Goal: Task Accomplishment & Management: Manage account settings

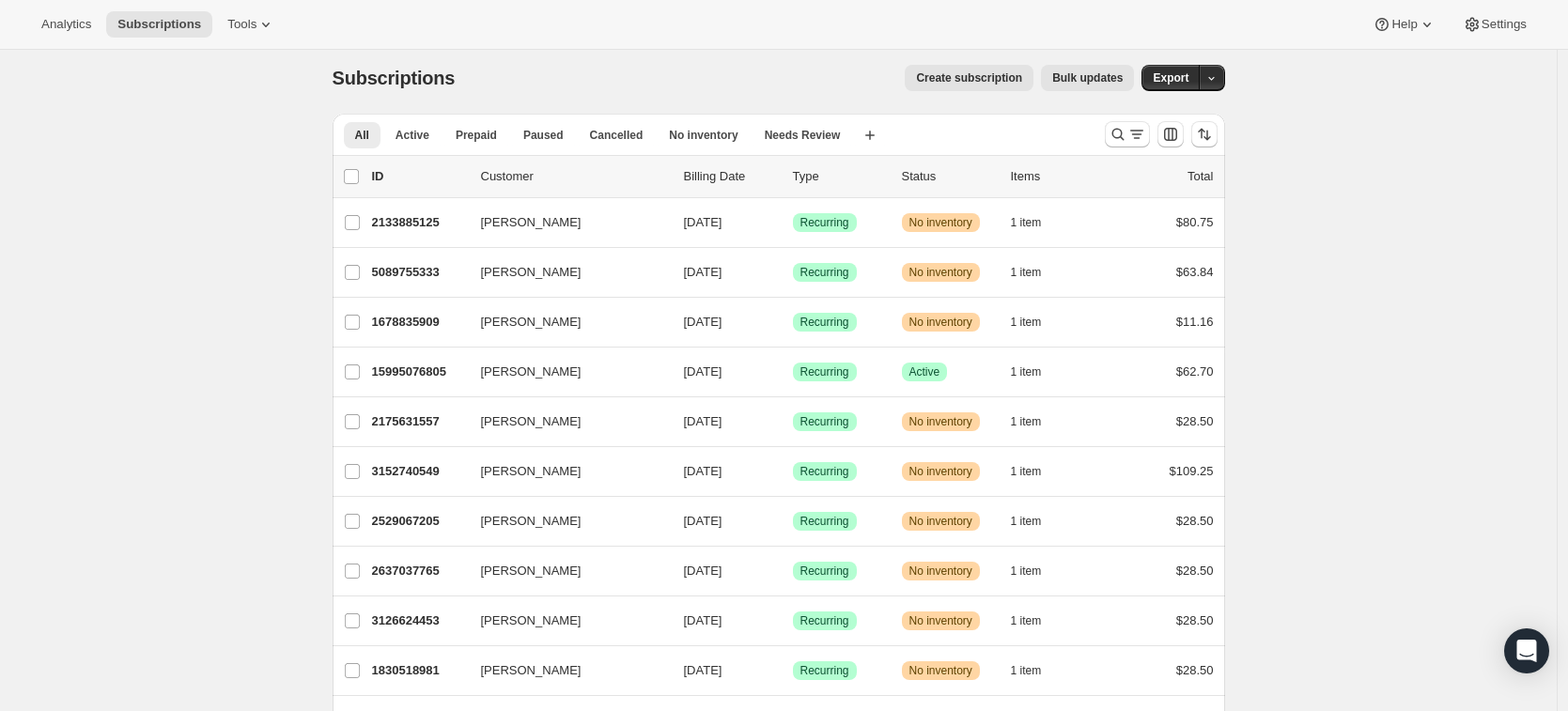
scroll to position [20, 0]
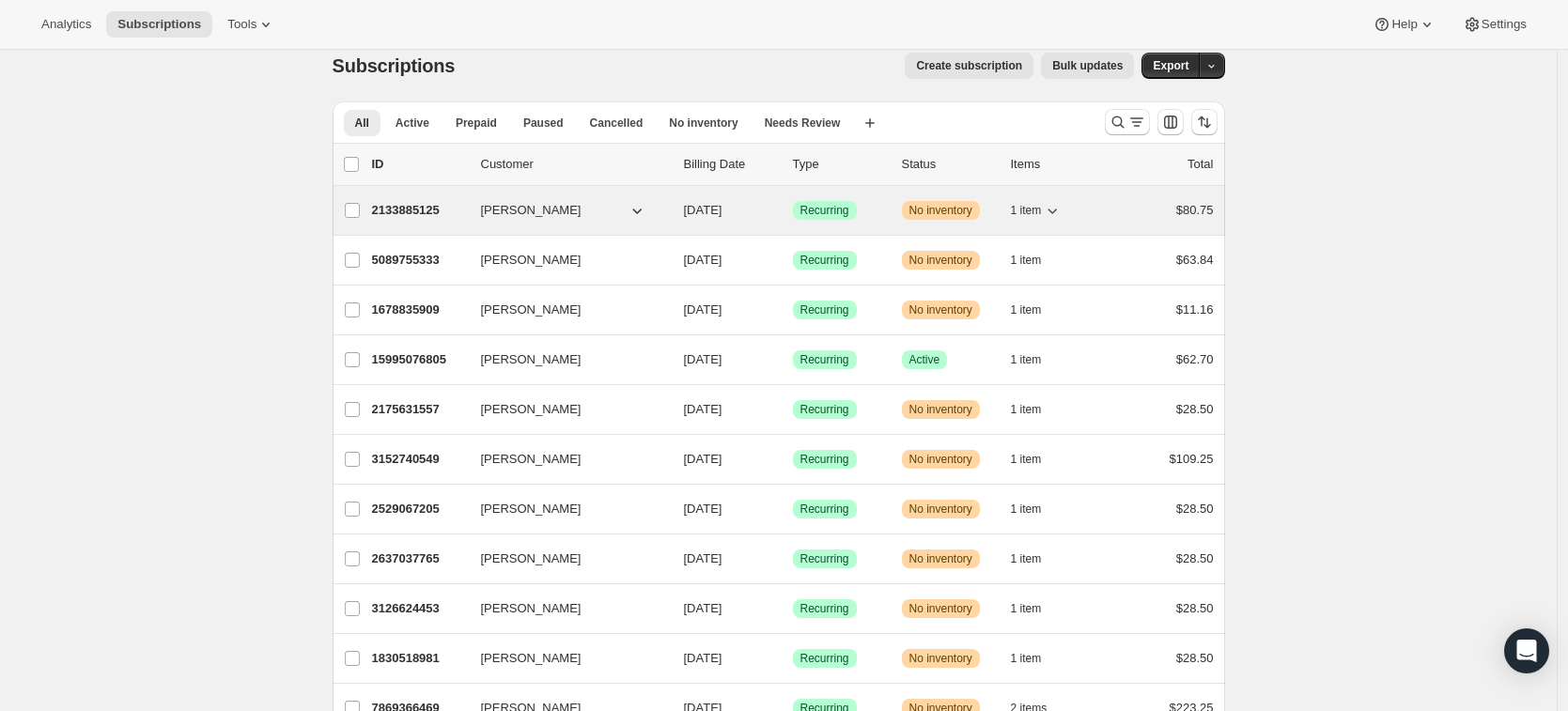
click at [959, 206] on span "No inventory" at bounding box center [941, 210] width 63 height 15
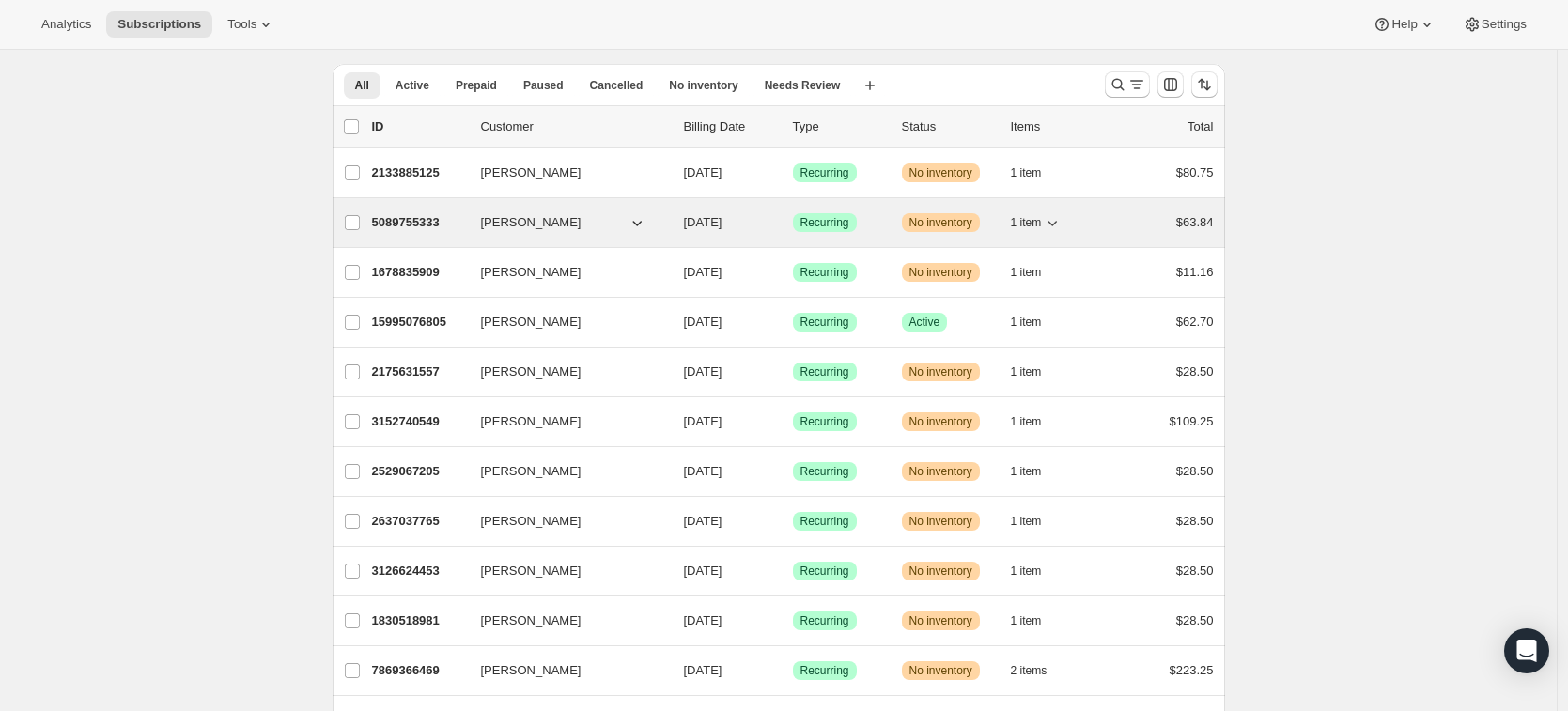
scroll to position [161, 0]
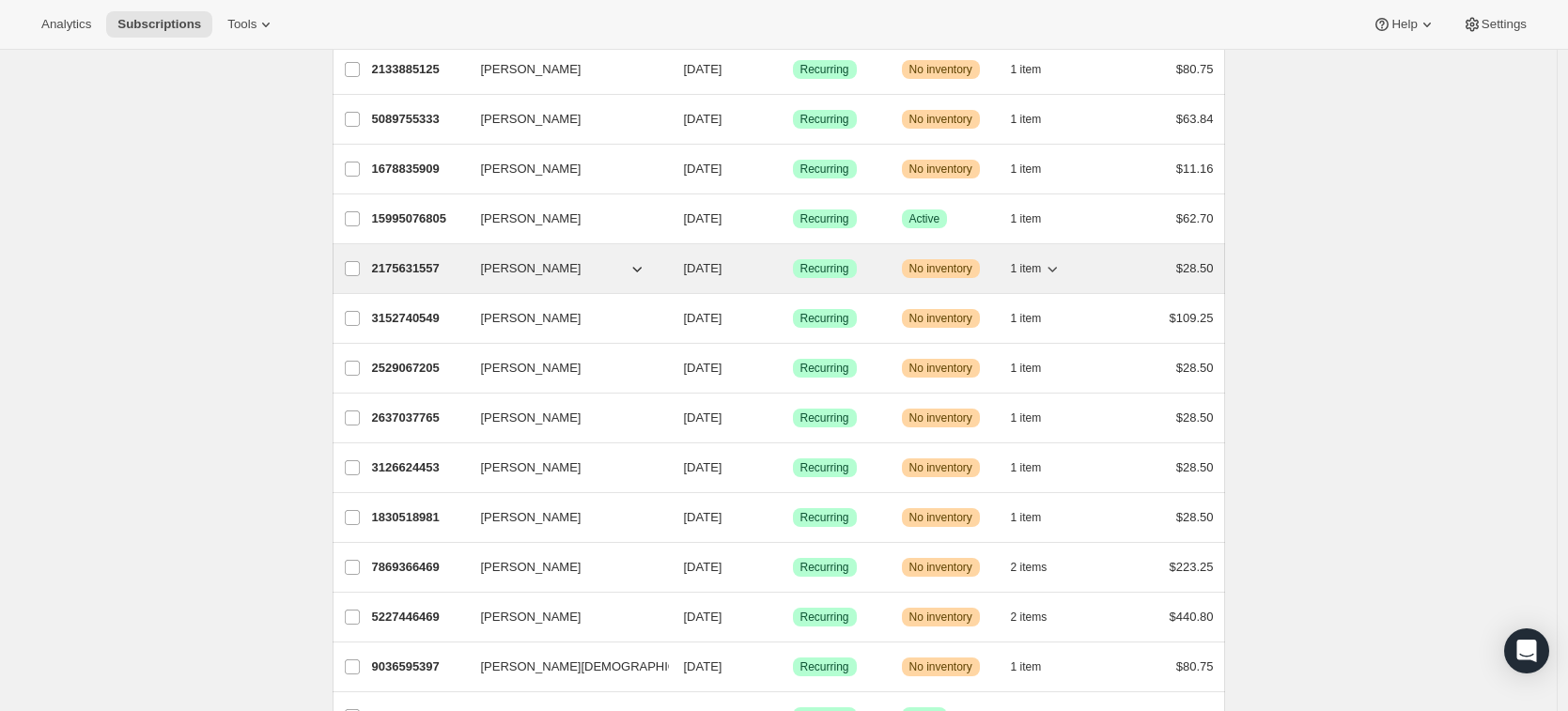
click at [408, 269] on p "2175631557" at bounding box center [419, 269] width 94 height 19
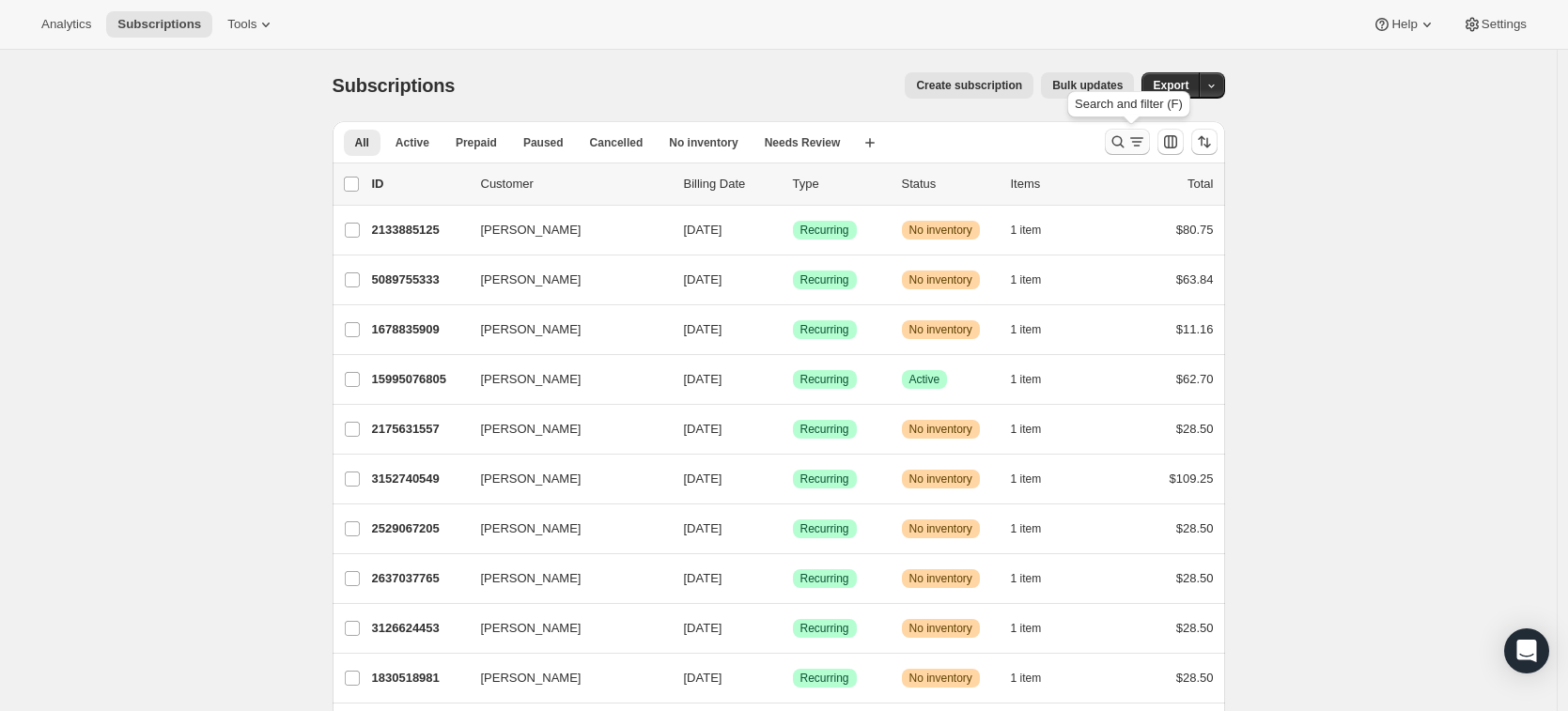
click at [1127, 146] on icon "Search and filter results" at bounding box center [1119, 142] width 19 height 19
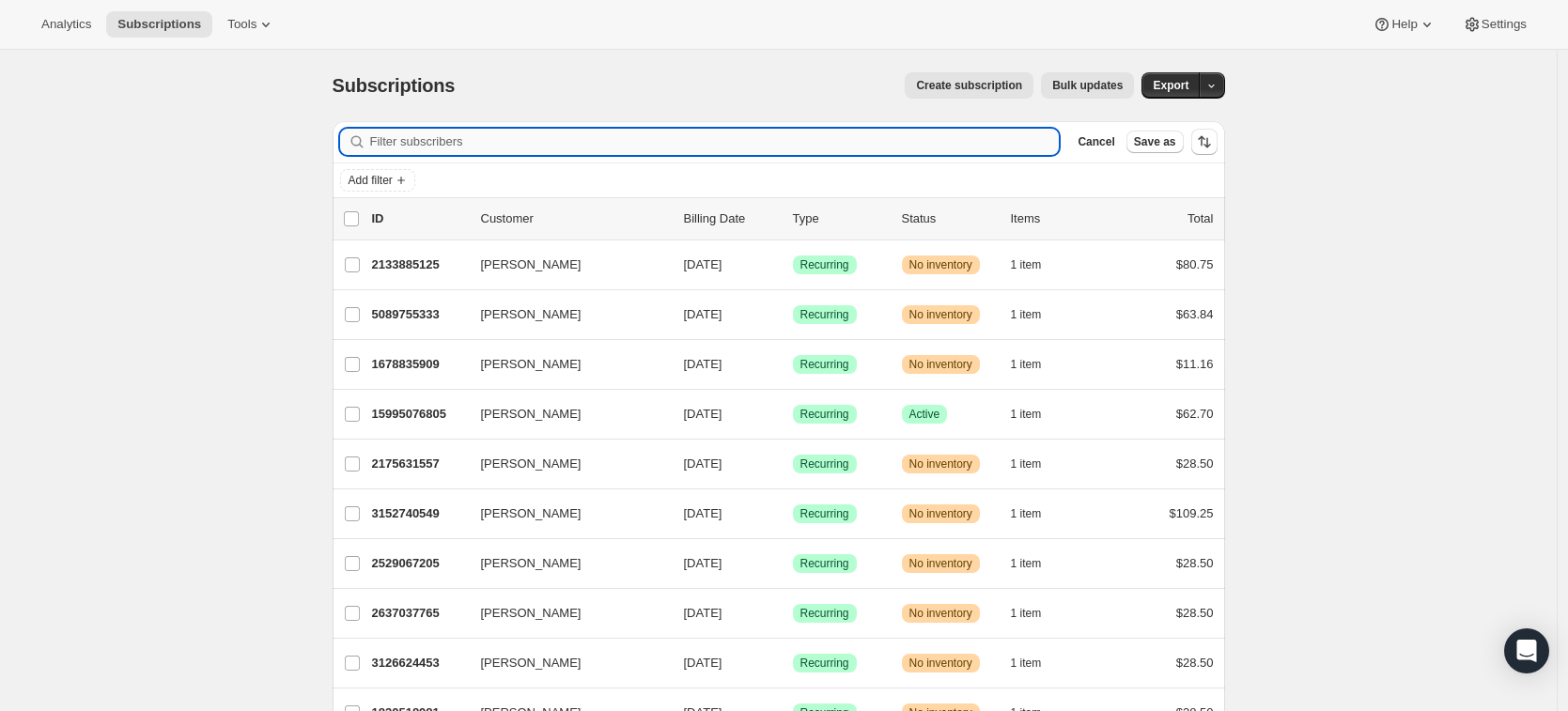
click at [1003, 148] on input "Filter subscribers" at bounding box center [714, 142] width 689 height 27
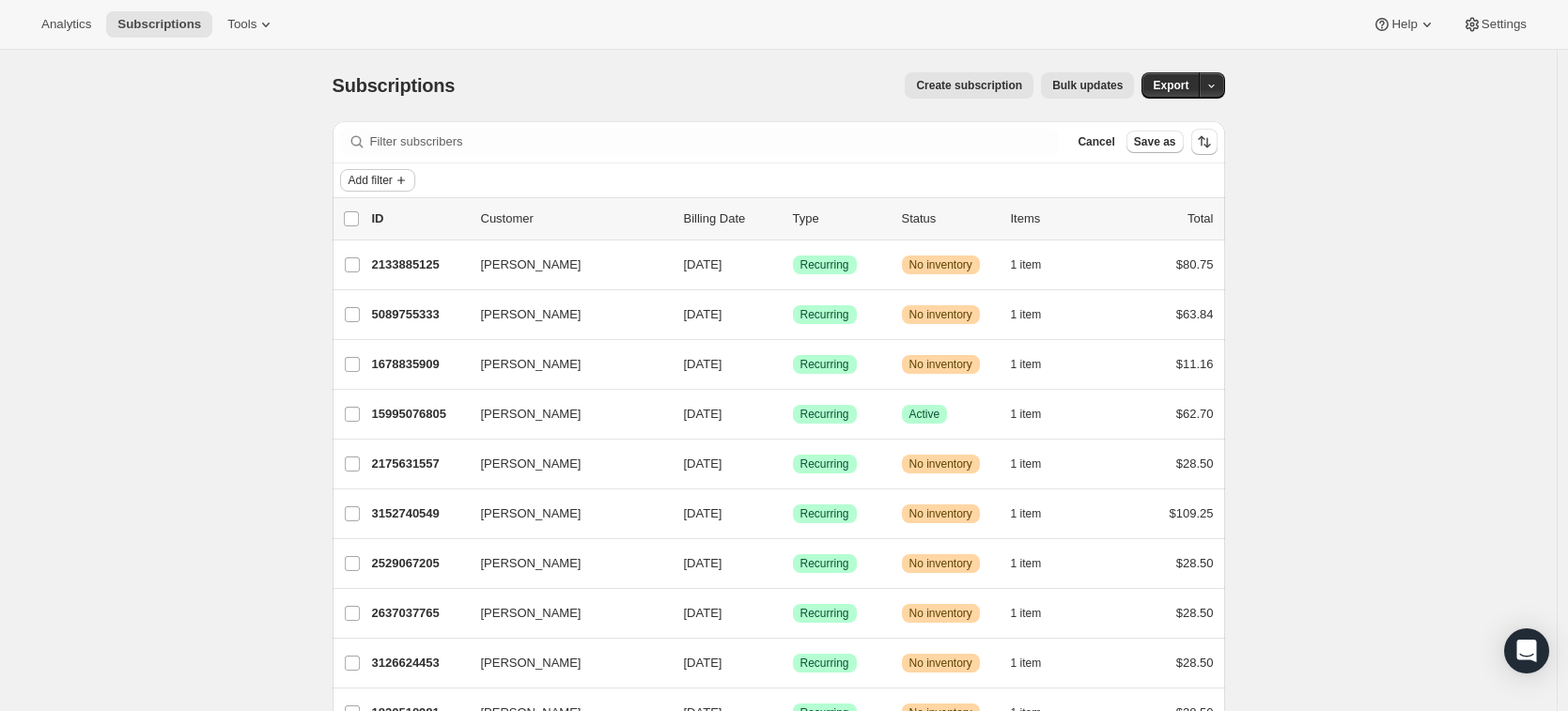
click at [376, 181] on span "Add filter" at bounding box center [371, 181] width 44 height 15
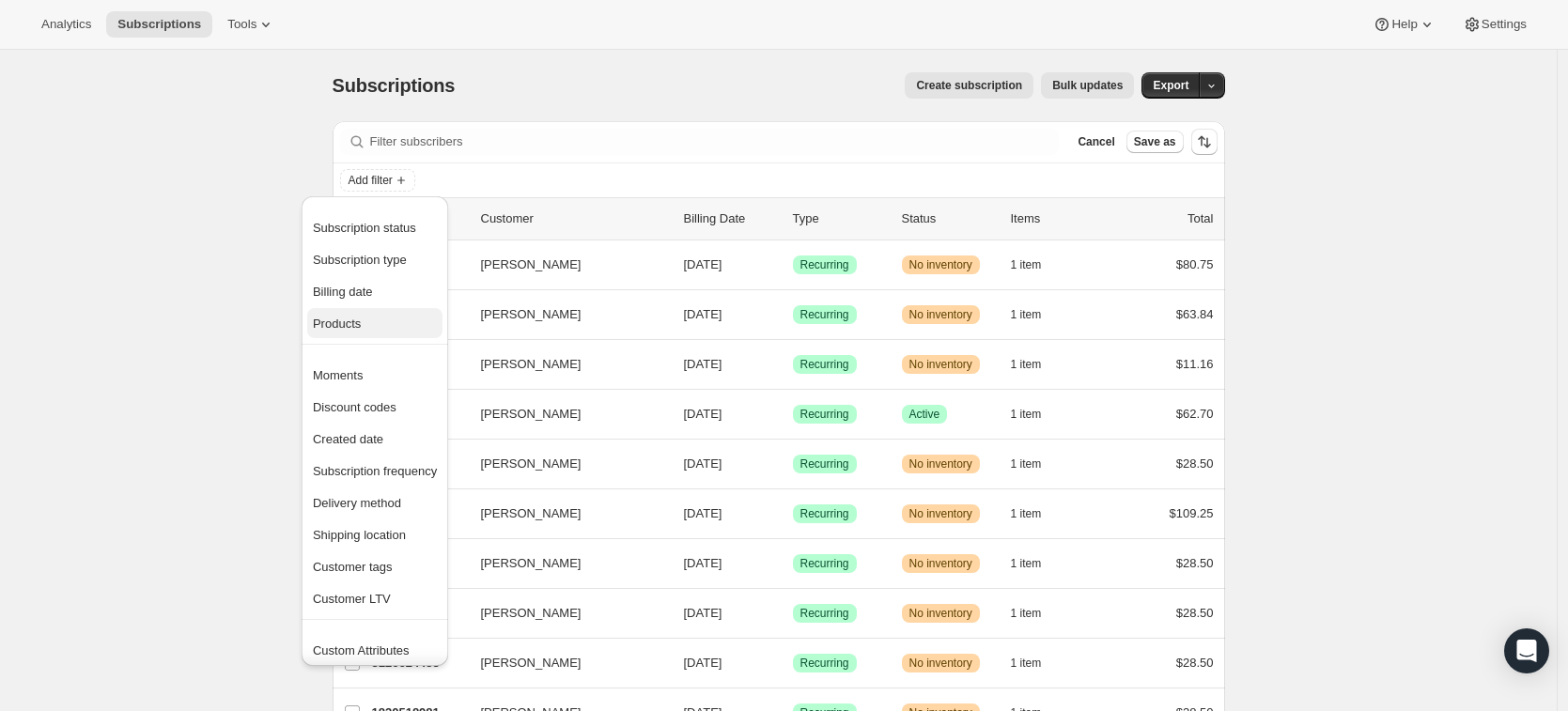
click at [375, 321] on span "Products" at bounding box center [375, 324] width 124 height 19
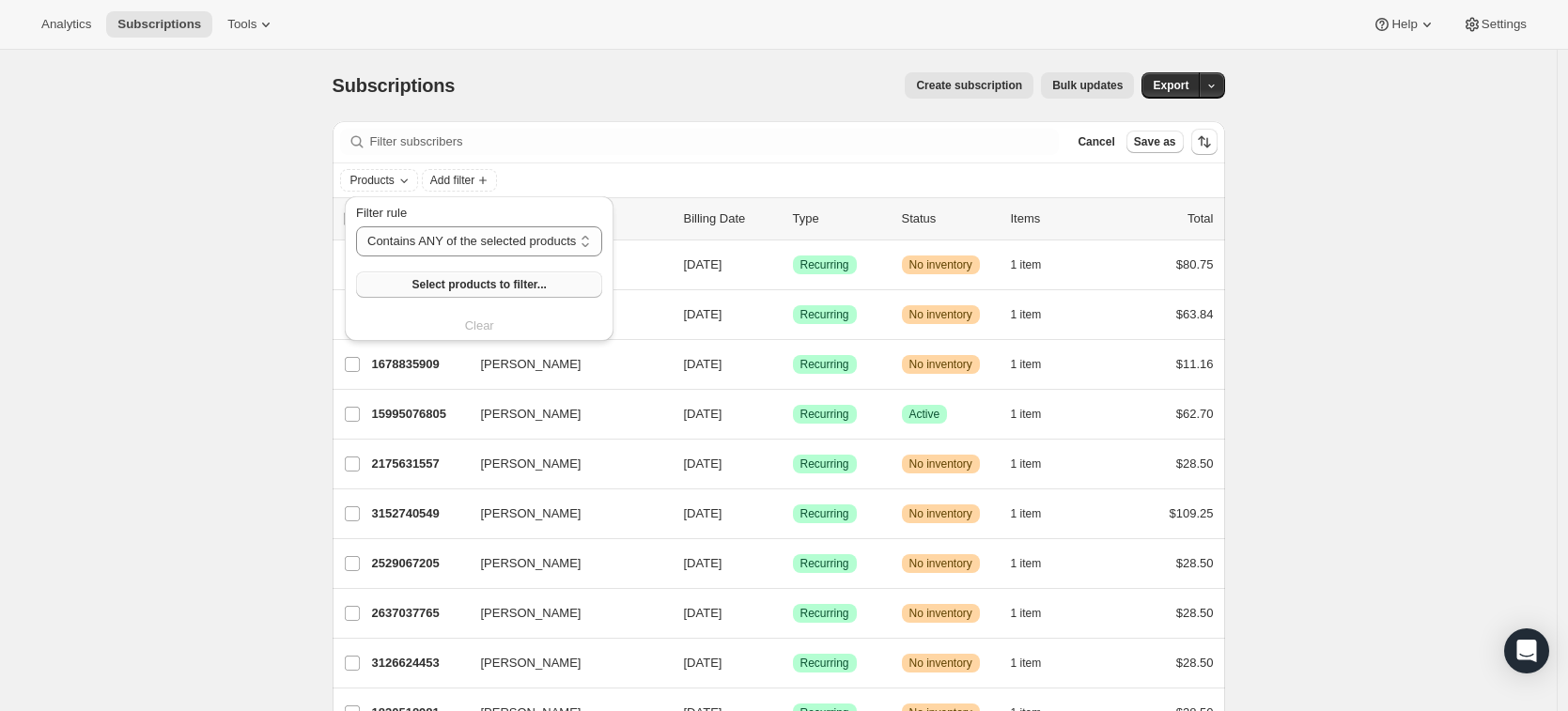
click at [474, 283] on span "Select products to filter..." at bounding box center [479, 285] width 135 height 15
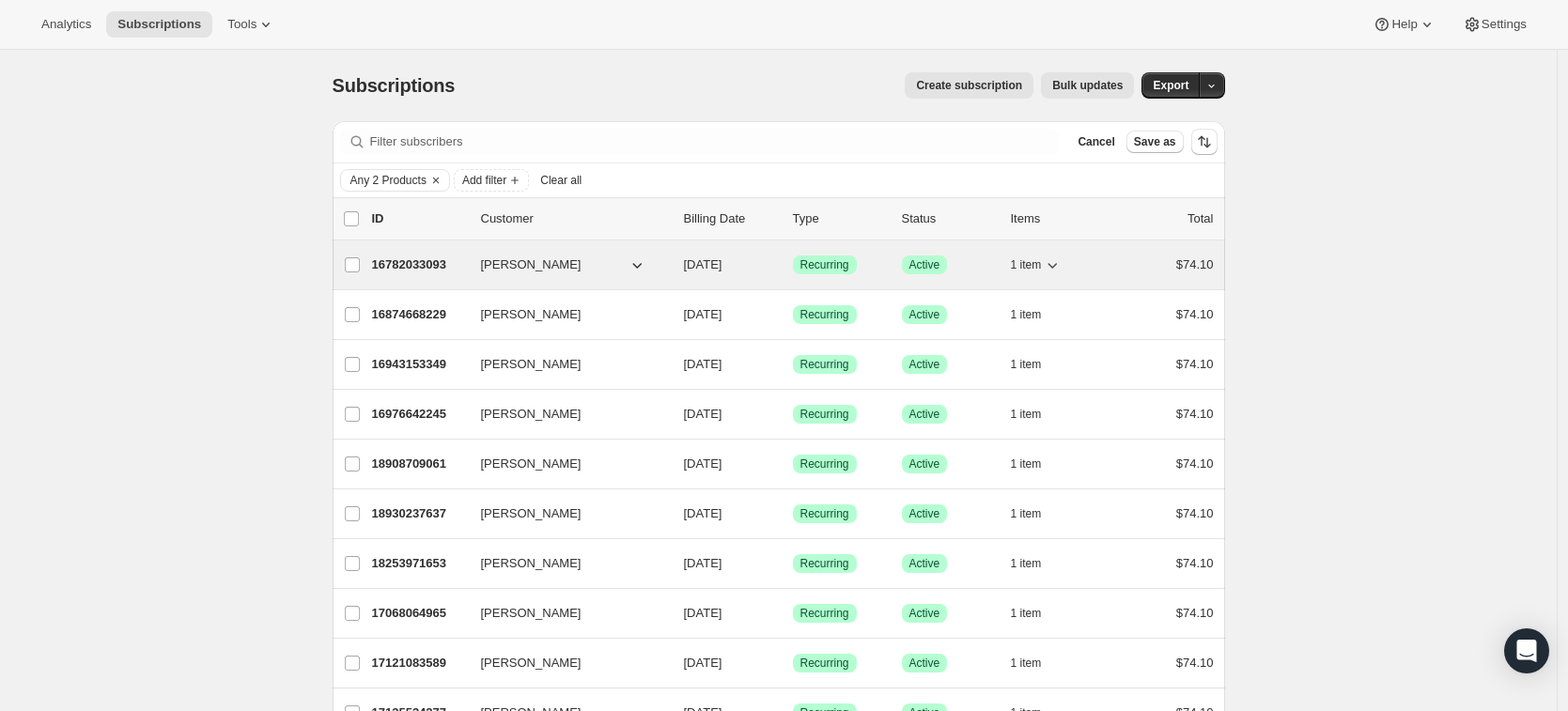
click at [850, 271] on span "Recurring" at bounding box center [824, 265] width 49 height 15
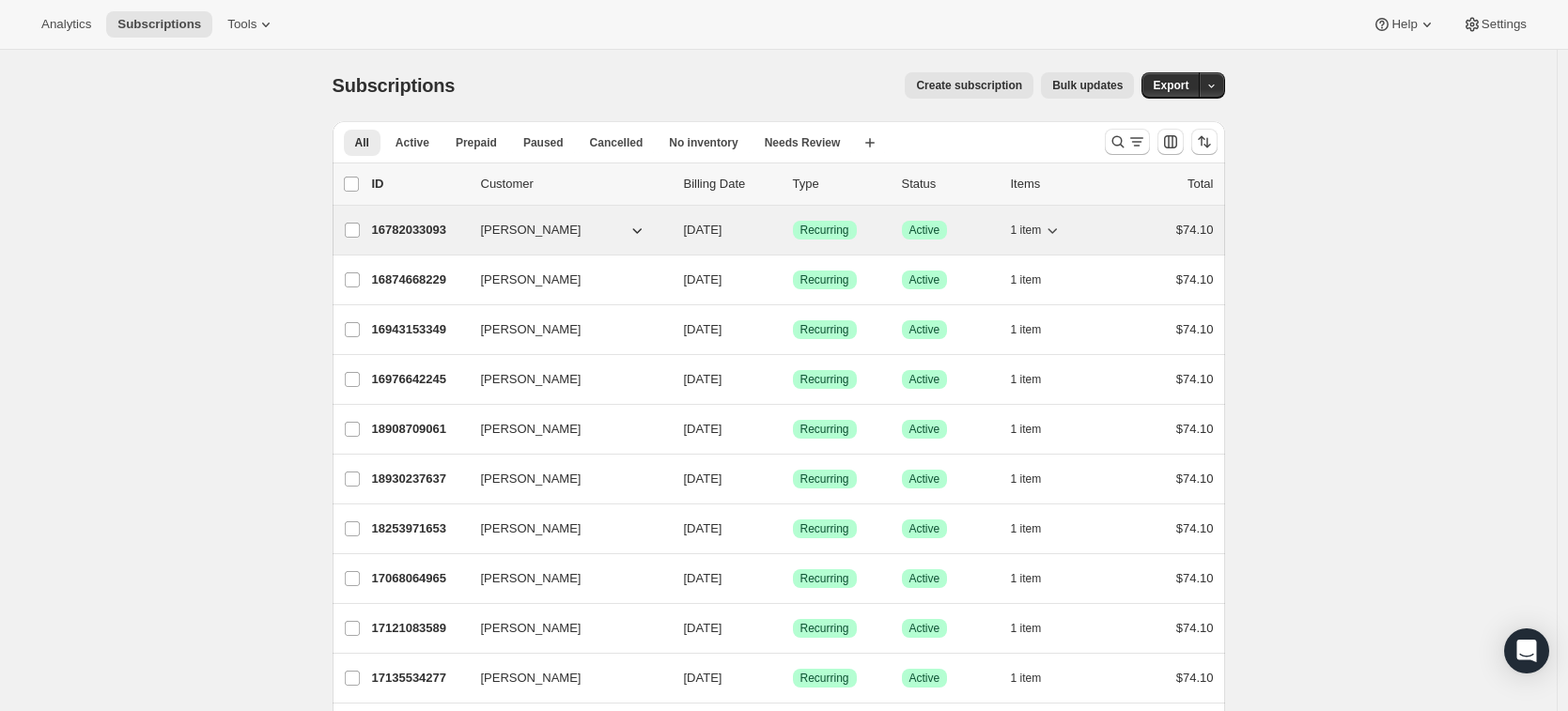
click at [423, 235] on p "16782033093" at bounding box center [419, 230] width 94 height 19
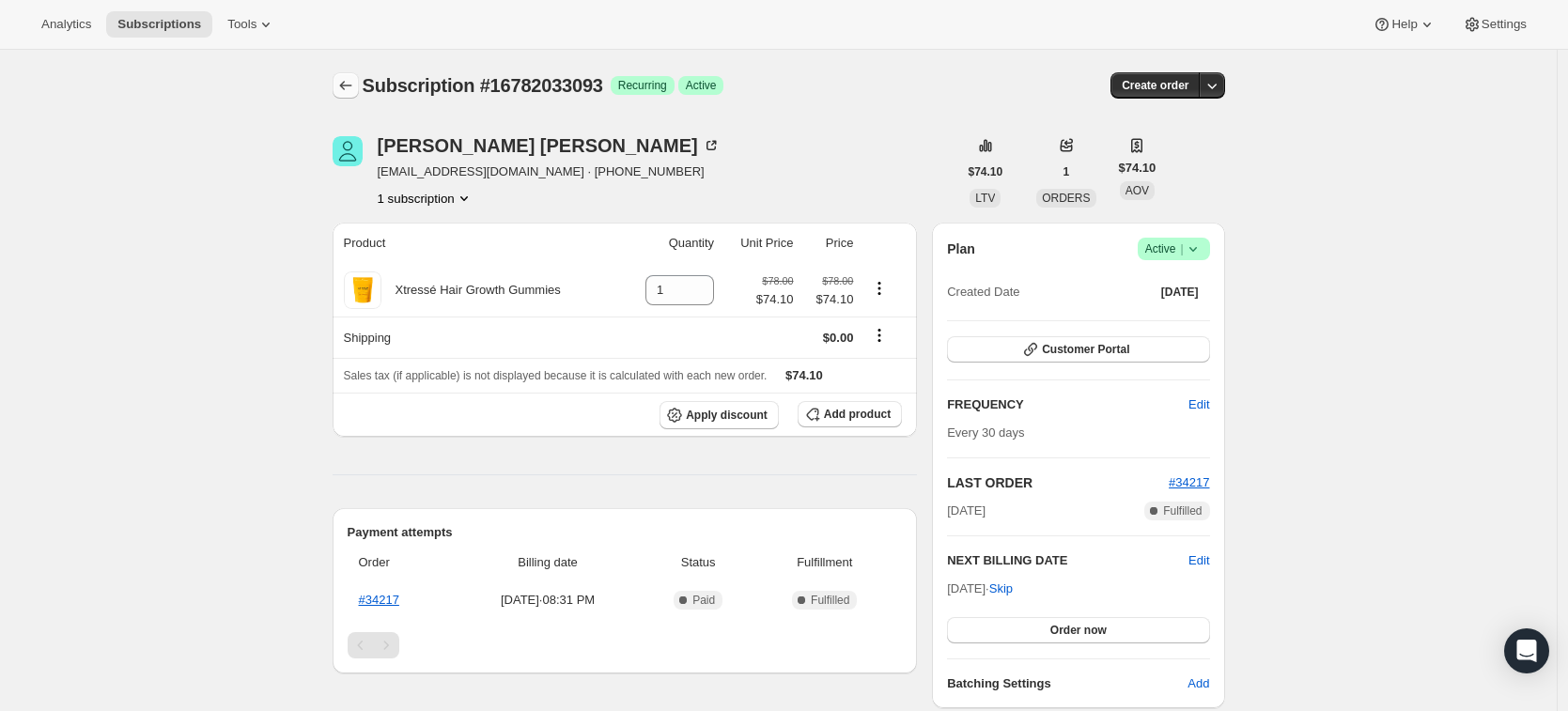
click at [339, 79] on button "Subscriptions" at bounding box center [346, 86] width 27 height 27
